Goal: Navigation & Orientation: Find specific page/section

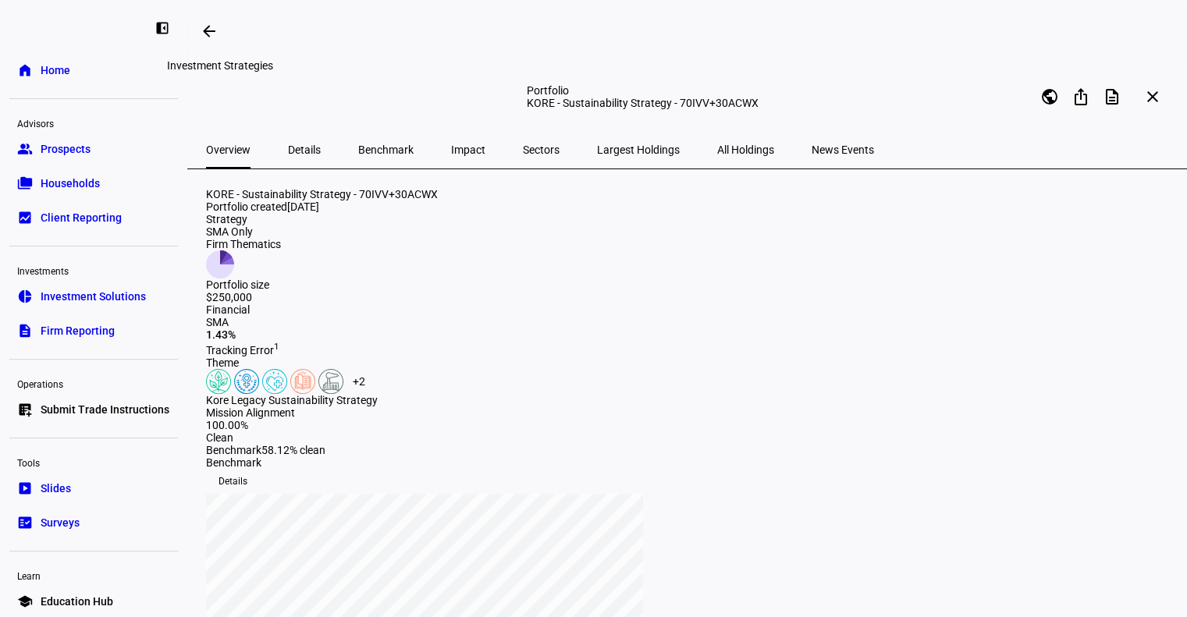
click at [217, 34] on mat-icon "arrow_backwards" at bounding box center [209, 31] width 19 height 19
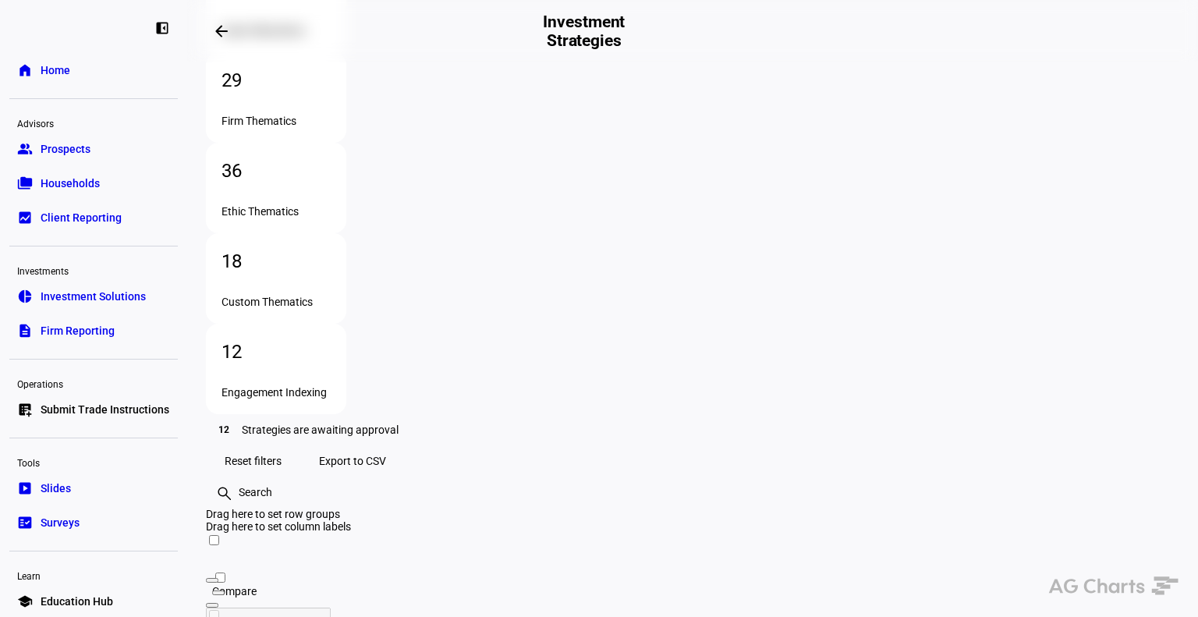
scroll to position [226, 0]
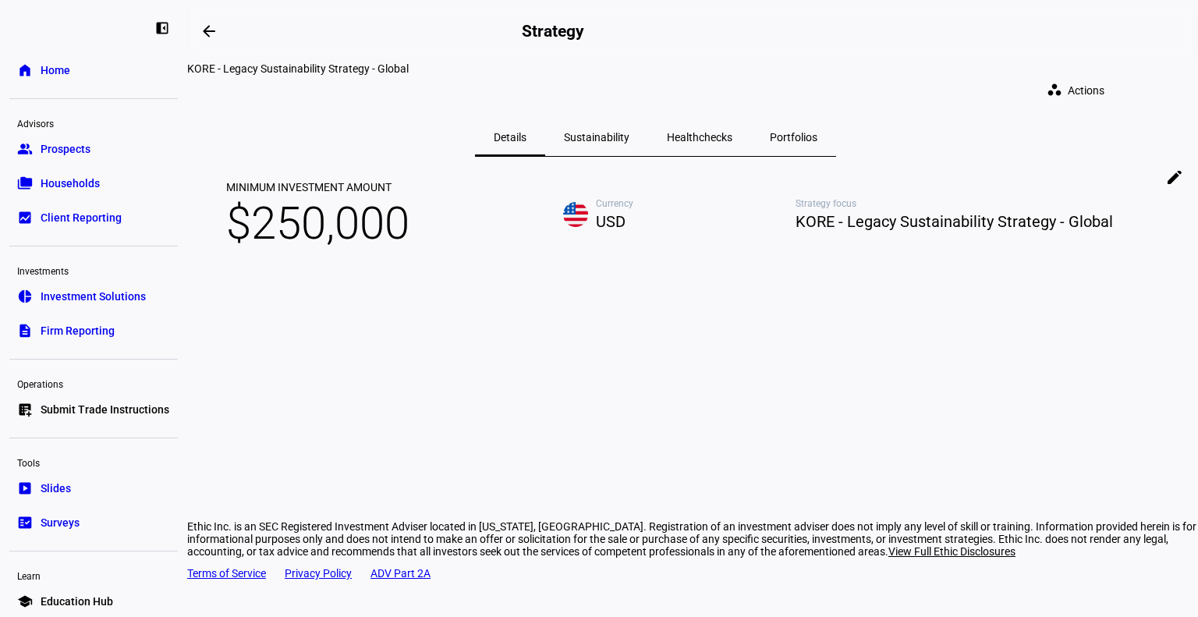
drag, startPoint x: 245, startPoint y: 380, endPoint x: 401, endPoint y: 352, distance: 158.5
click at [245, 380] on div "arrow_backwards Strategy KORE - Legacy Sustainability Strategy - Global workspa…" at bounding box center [692, 308] width 1011 height 617
